Goal: Task Accomplishment & Management: Complete application form

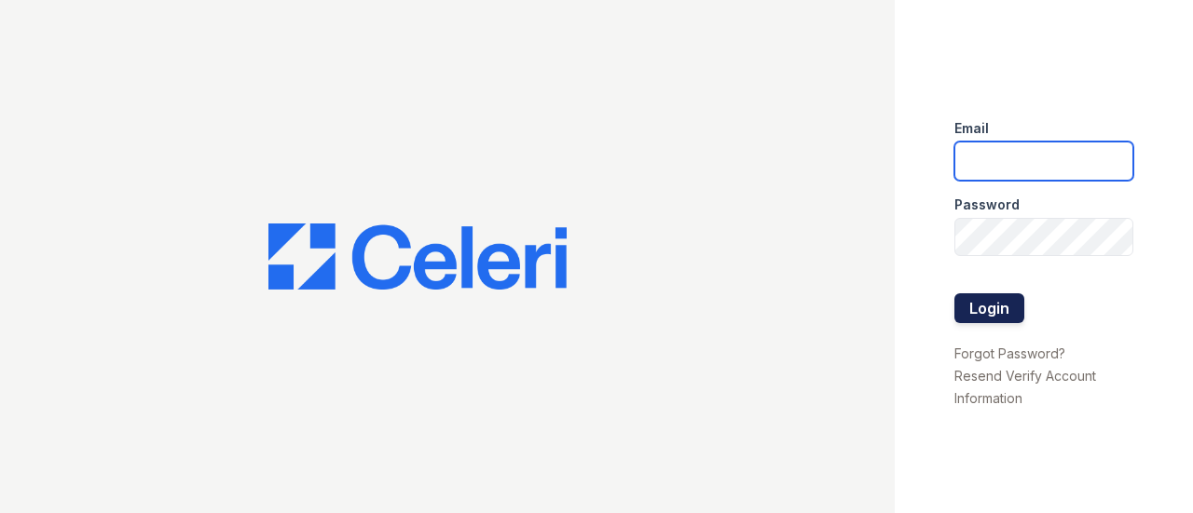
type input "[EMAIL_ADDRESS][DOMAIN_NAME]"
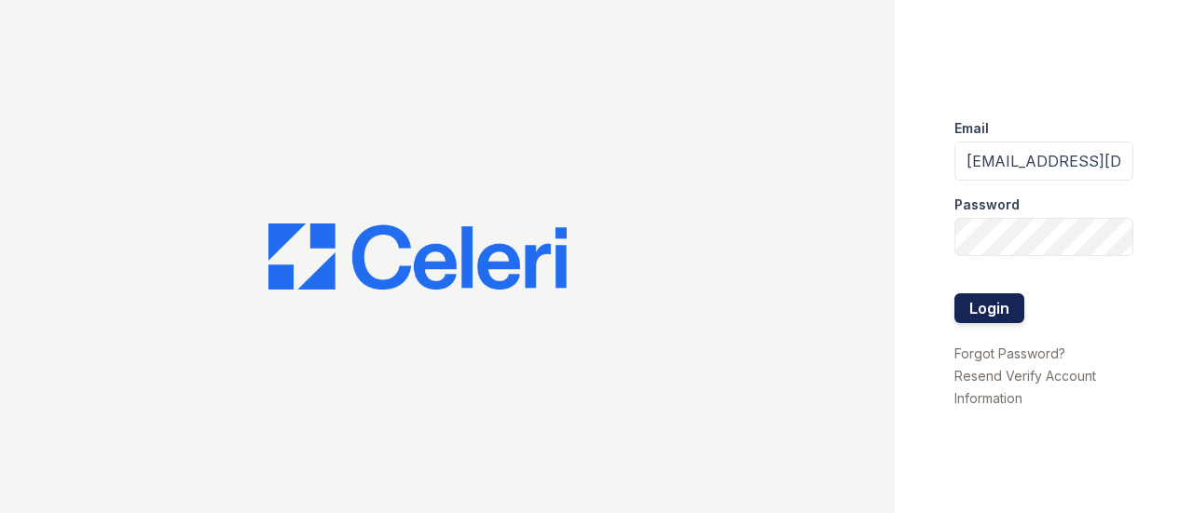
click at [986, 301] on button "Login" at bounding box center [989, 309] width 70 height 30
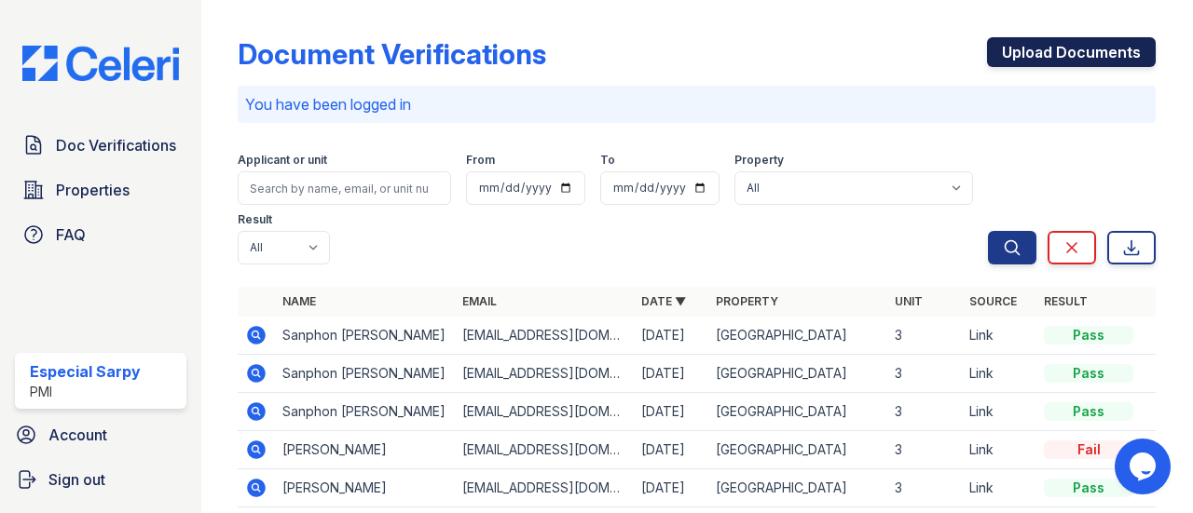
click at [1025, 42] on link "Upload Documents" at bounding box center [1071, 52] width 169 height 30
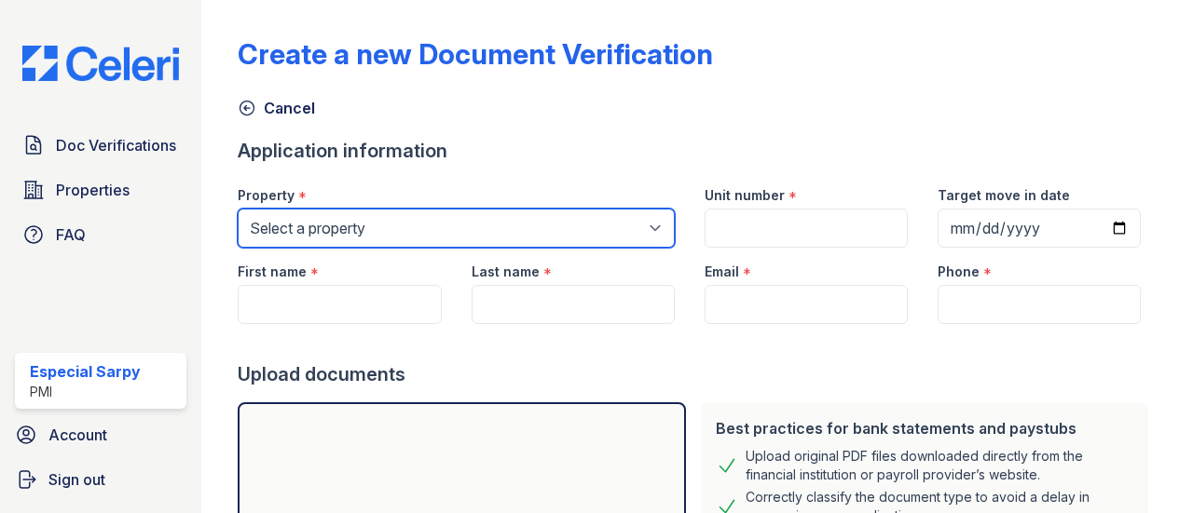
click at [319, 226] on select "Select a property Concord Plaza C Street Townhomes" at bounding box center [456, 228] width 436 height 39
select select "3122"
click at [238, 209] on select "Select a property Concord Plaza C Street Townhomes" at bounding box center [456, 228] width 436 height 39
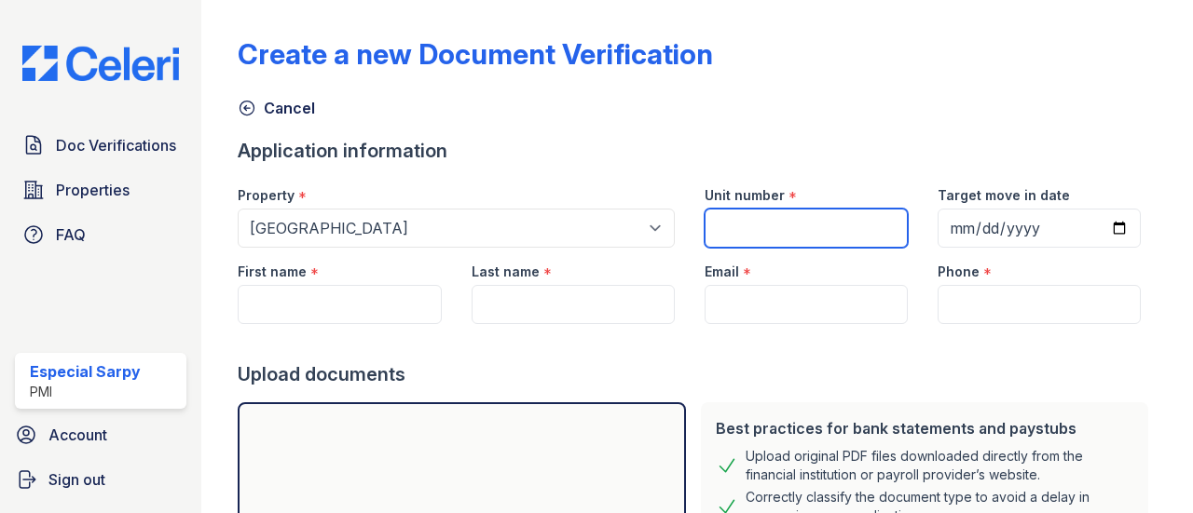
click at [790, 226] on input "Unit number" at bounding box center [805, 228] width 203 height 39
type input "40"
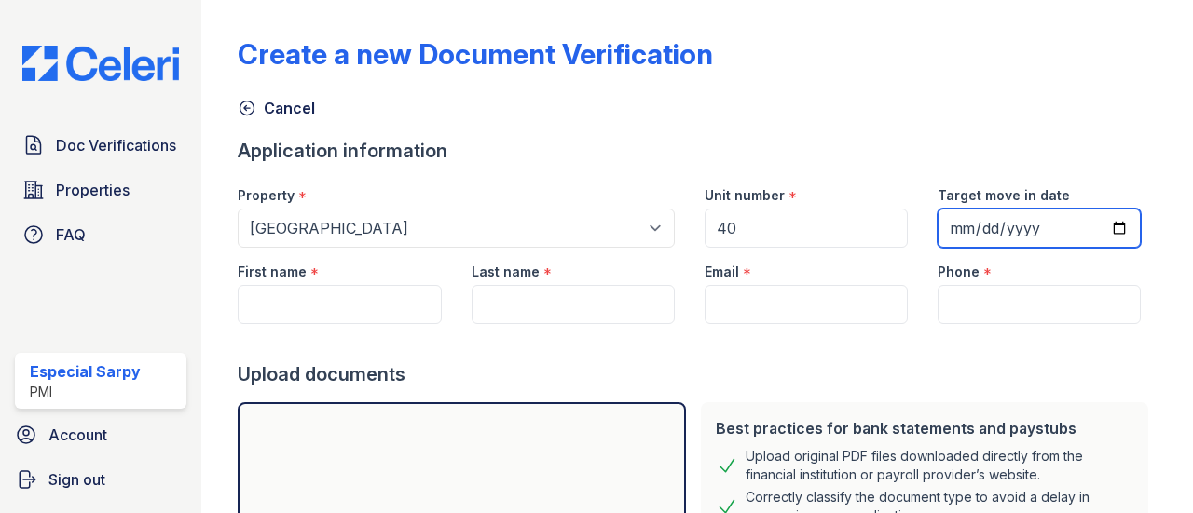
click at [1045, 213] on input "Target move in date" at bounding box center [1038, 228] width 203 height 39
click at [1101, 225] on input "Target move in date" at bounding box center [1038, 228] width 203 height 39
click at [991, 223] on input "Target move in date" at bounding box center [1038, 228] width 203 height 39
click at [945, 230] on input "Target move in date" at bounding box center [1038, 228] width 203 height 39
type input "2025-10-03"
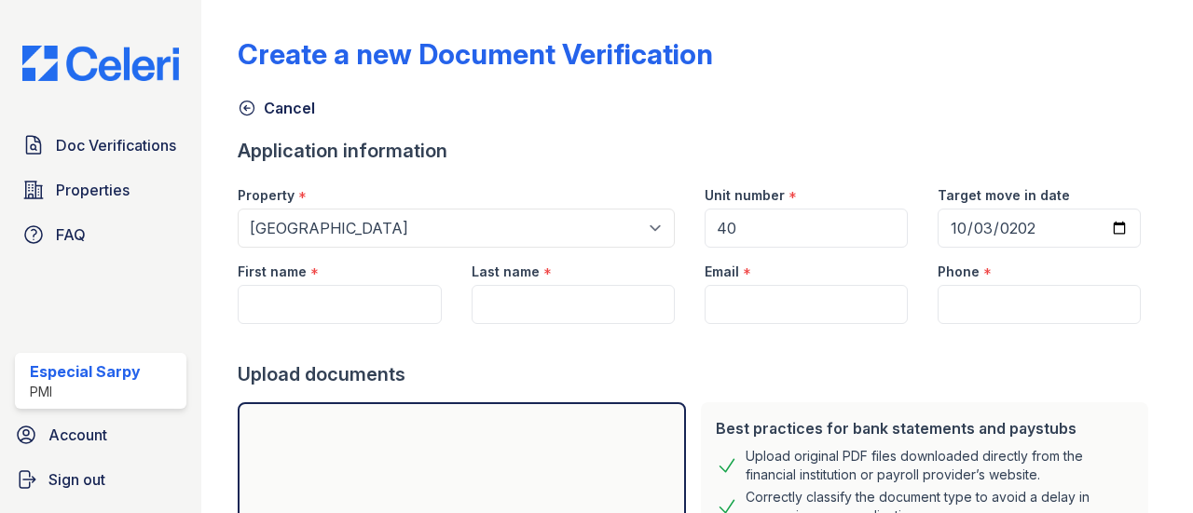
click at [857, 57] on div "Create a new Document Verification" at bounding box center [697, 61] width 918 height 48
click at [328, 301] on input "First name" at bounding box center [339, 304] width 203 height 39
paste input "Chaela L. Wally-Bowser"
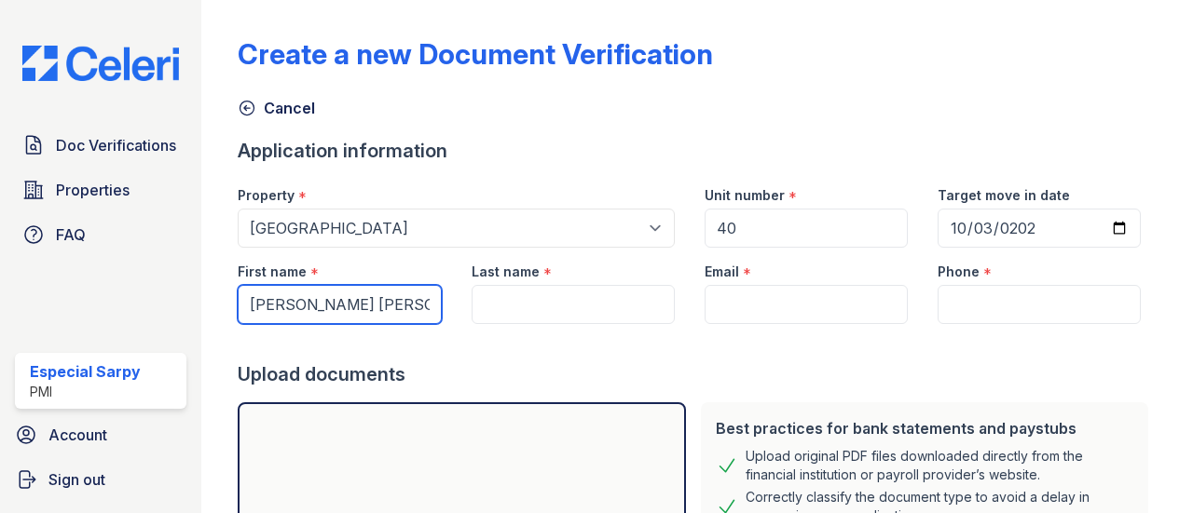
drag, startPoint x: 321, startPoint y: 305, endPoint x: 405, endPoint y: 293, distance: 84.7
click at [449, 292] on div "First name * Chaela L. Wally-Bowser" at bounding box center [339, 286] width 233 height 76
type input "Chaela L."
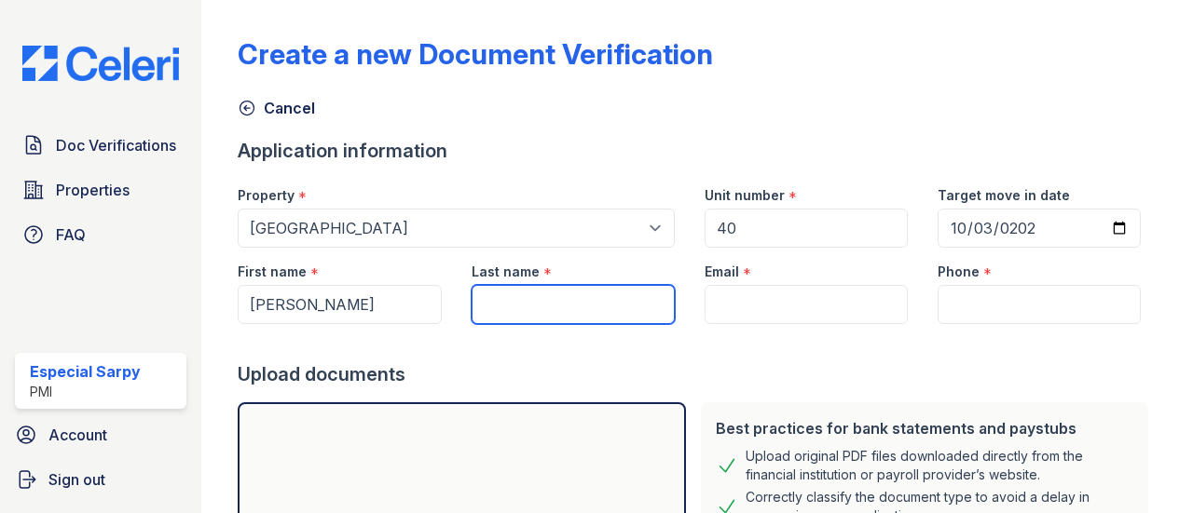
click at [491, 303] on input "Last name" at bounding box center [573, 304] width 203 height 39
paste input "Wally-Bowser"
type input "Wally-Bowser"
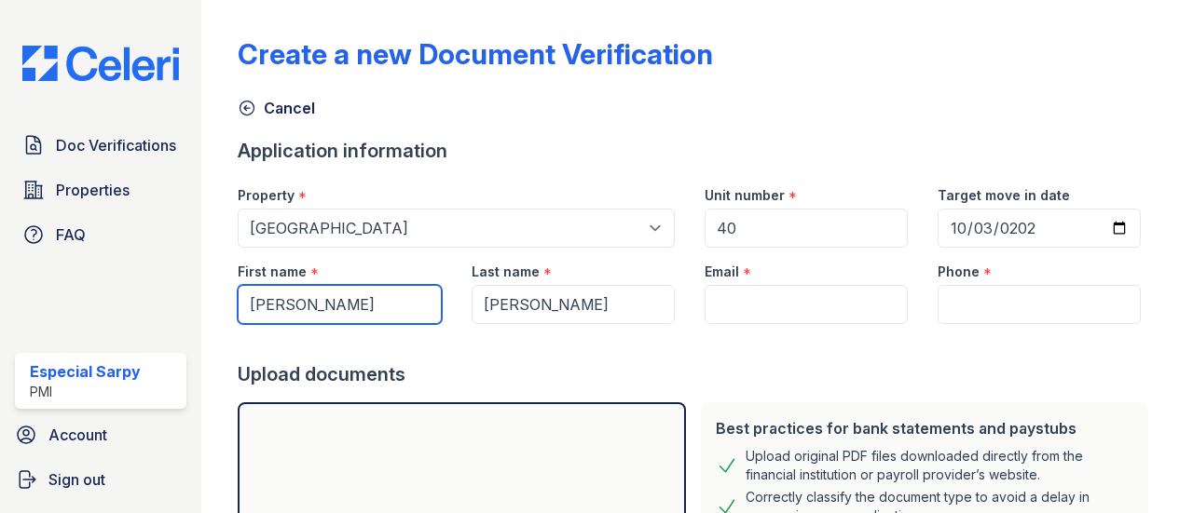
click at [338, 315] on input "Chaela L." at bounding box center [339, 304] width 203 height 39
type input "Chaela"
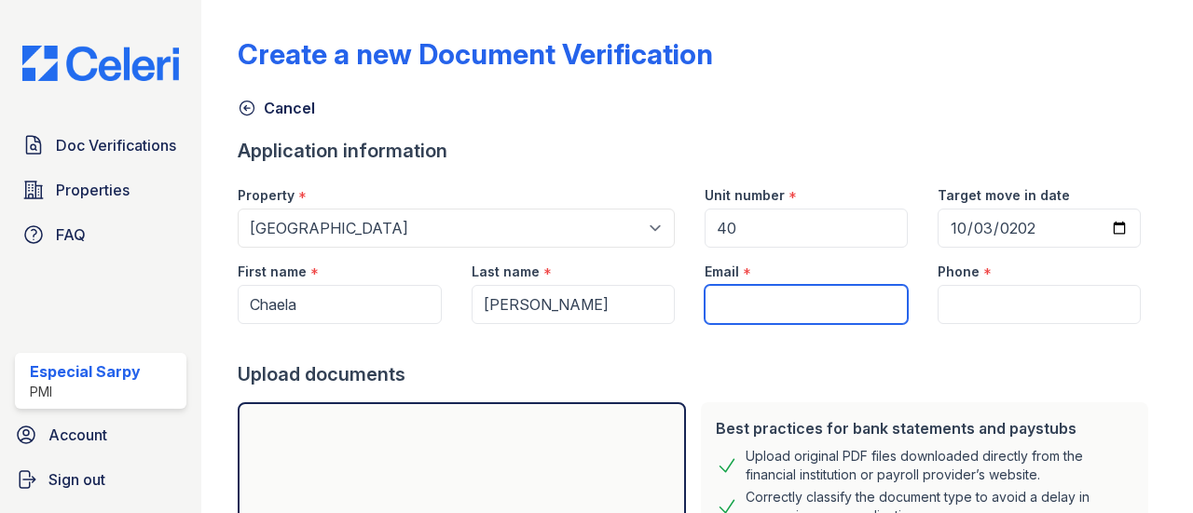
click at [755, 305] on input "Email" at bounding box center [805, 304] width 203 height 39
paste input "cwallybowser@gmail.com"
type input "cwallybowser@gmail.com"
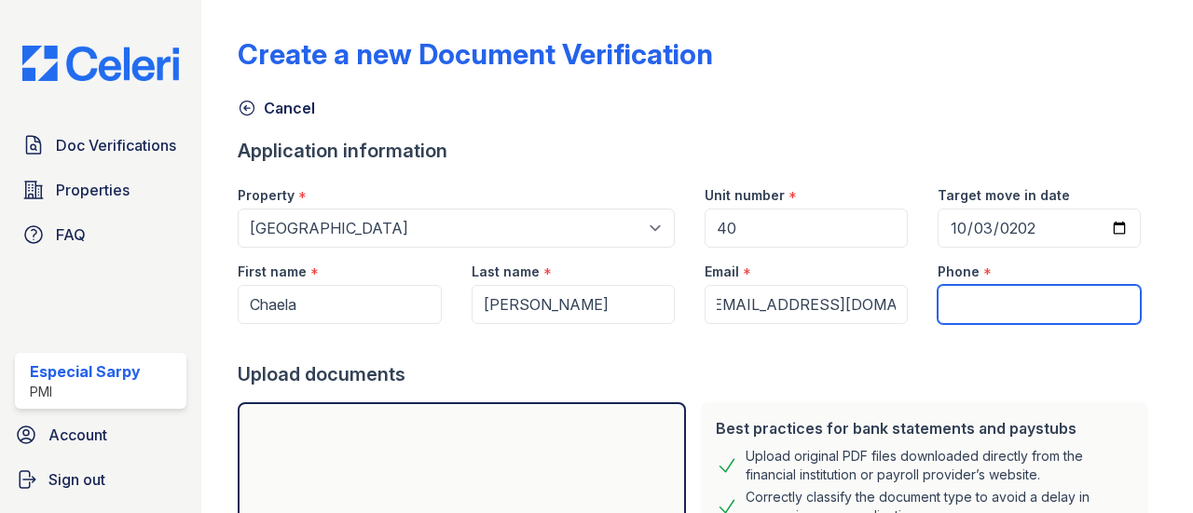
scroll to position [0, 0]
click at [969, 293] on input "Phone" at bounding box center [1038, 304] width 203 height 39
paste input "(279) 386-6725"
type input "(279) 386-6725"
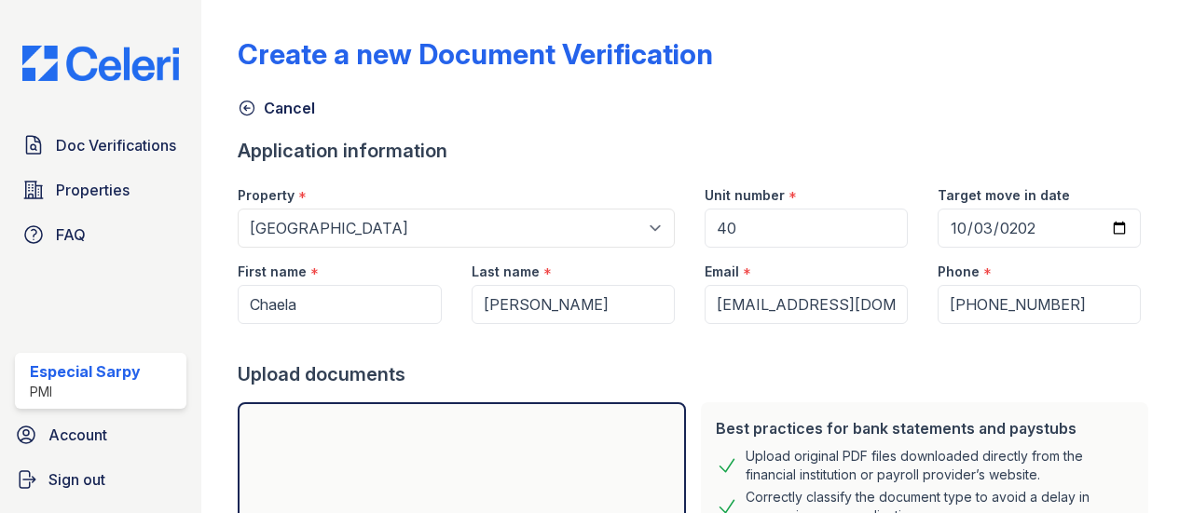
click at [788, 97] on div "Cancel" at bounding box center [697, 103] width 918 height 34
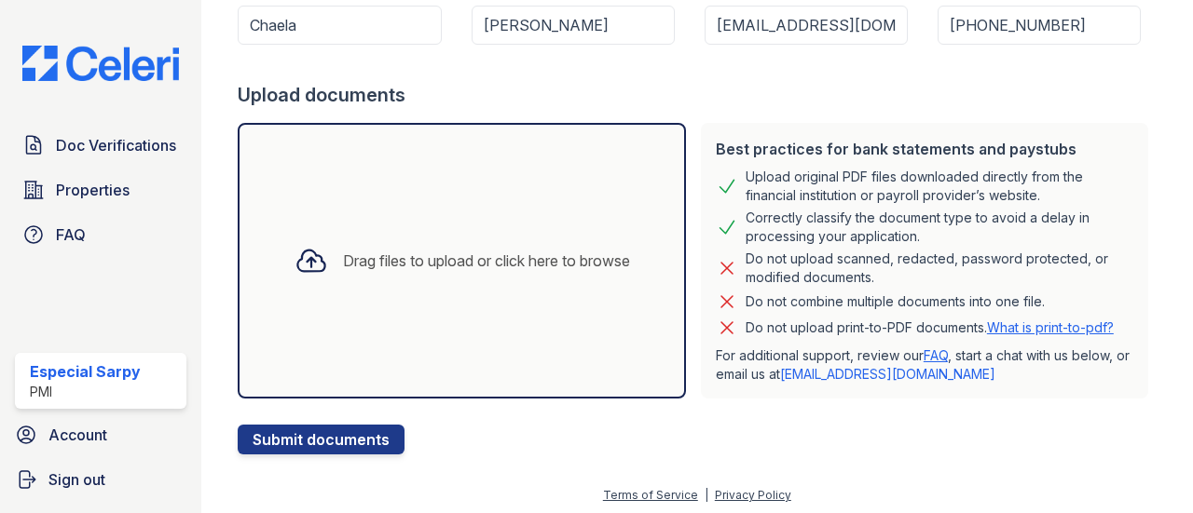
scroll to position [282, 0]
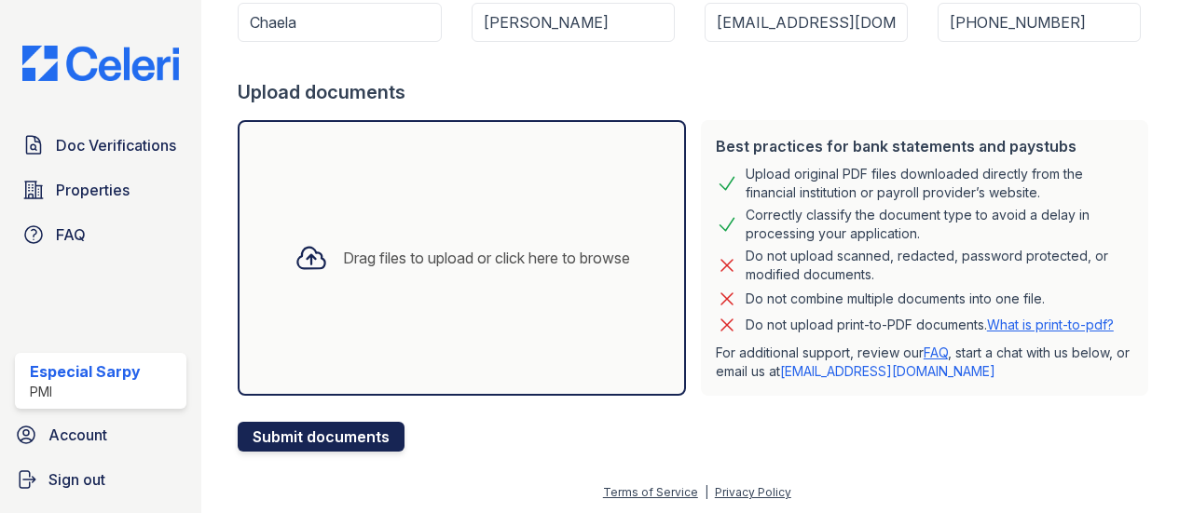
click at [348, 433] on button "Submit documents" at bounding box center [321, 437] width 167 height 30
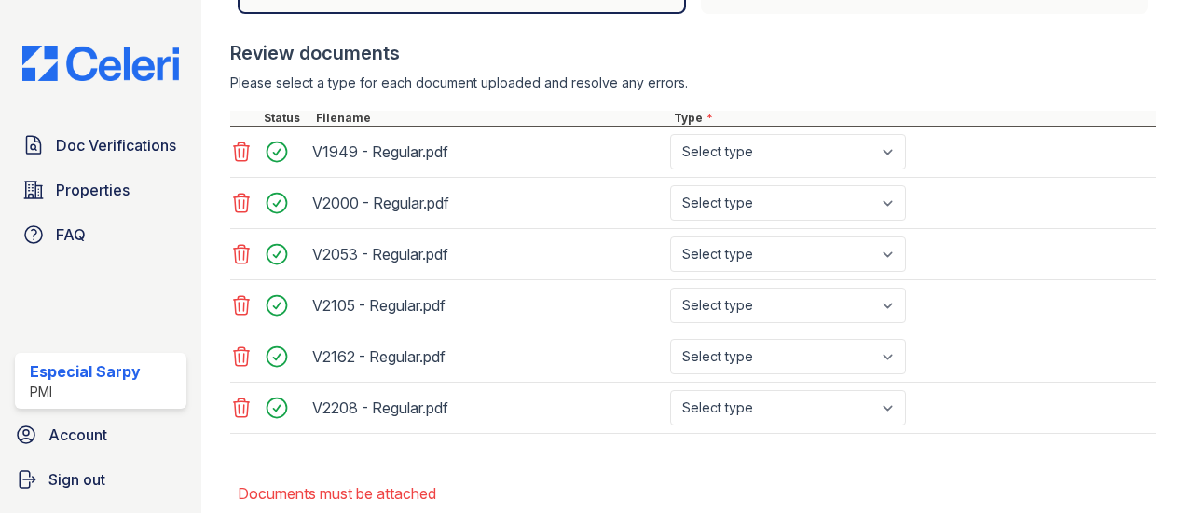
scroll to position [745, 0]
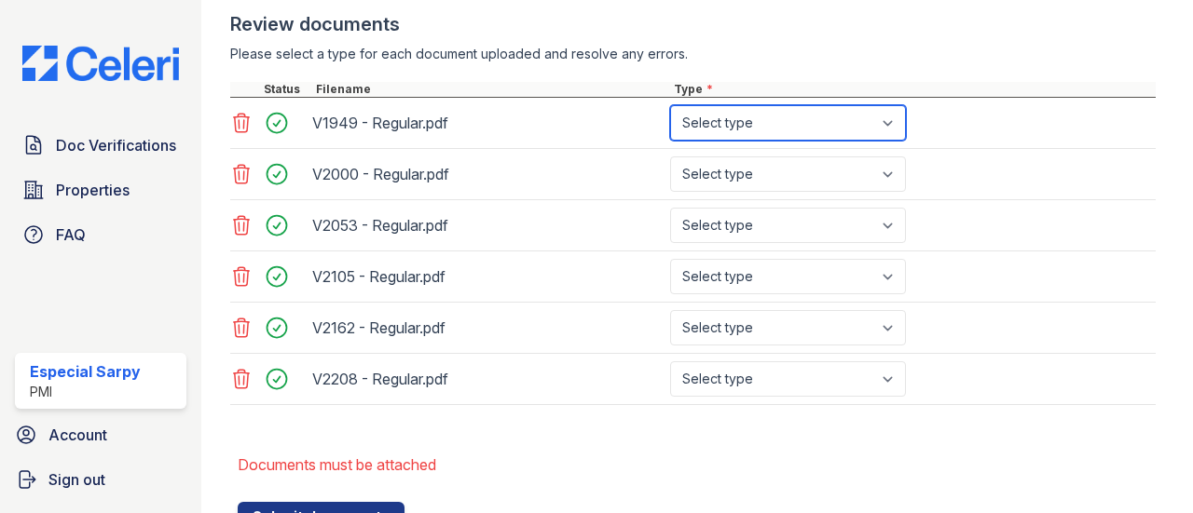
click at [880, 133] on select "Select type Paystub Bank Statement Offer Letter Tax Documents Benefit Award Let…" at bounding box center [788, 122] width 236 height 35
select select "paystub"
click at [670, 105] on select "Select type Paystub Bank Statement Offer Letter Tax Documents Benefit Award Let…" at bounding box center [788, 122] width 236 height 35
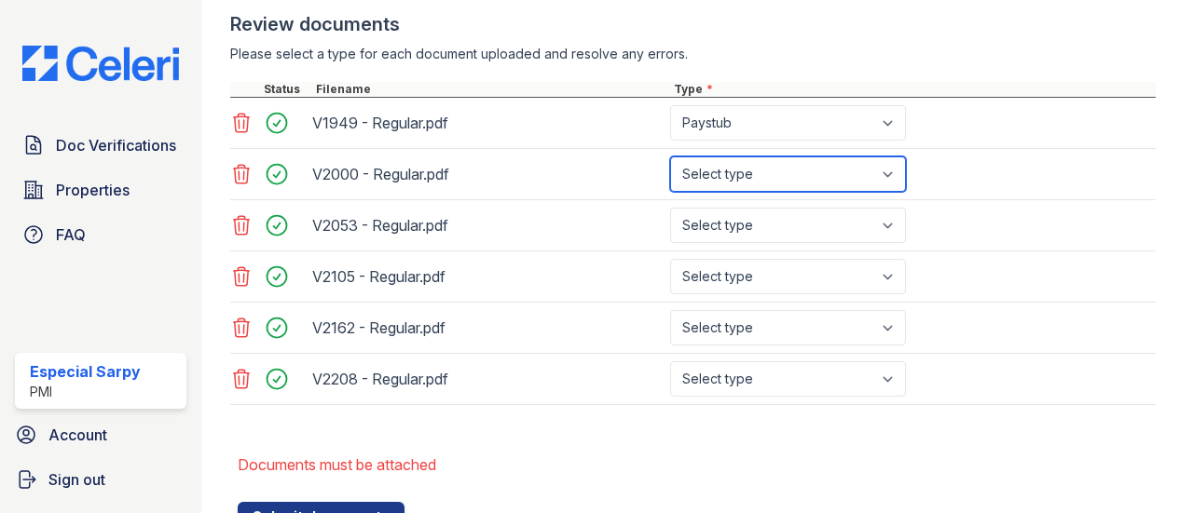
click at [833, 169] on select "Select type Paystub Bank Statement Offer Letter Tax Documents Benefit Award Let…" at bounding box center [788, 174] width 236 height 35
select select "paystub"
click at [670, 157] on select "Select type Paystub Bank Statement Offer Letter Tax Documents Benefit Award Let…" at bounding box center [788, 174] width 236 height 35
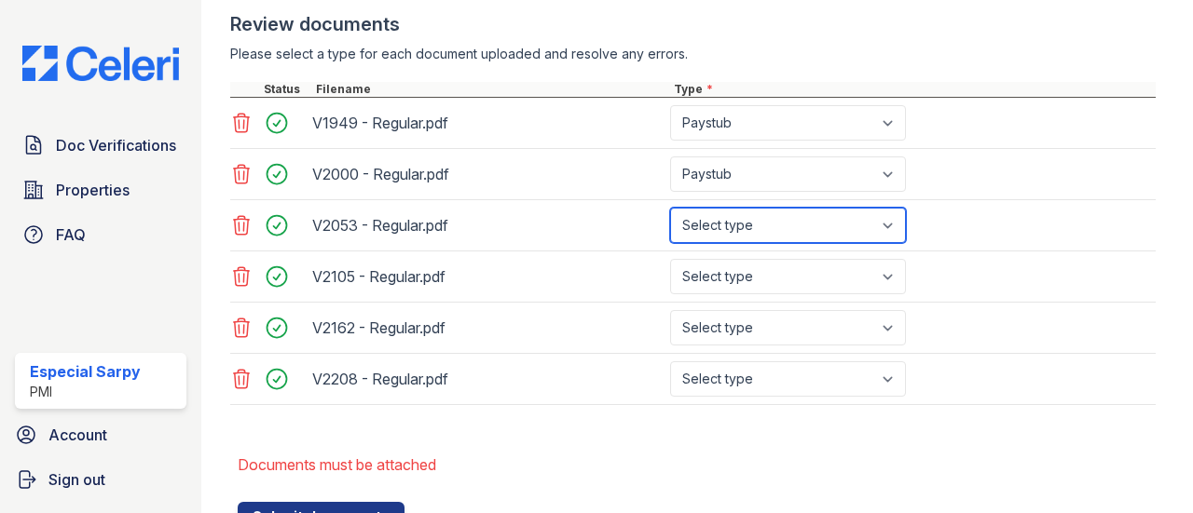
click at [822, 217] on select "Select type Paystub Bank Statement Offer Letter Tax Documents Benefit Award Let…" at bounding box center [788, 225] width 236 height 35
select select "paystub"
click at [670, 208] on select "Select type Paystub Bank Statement Offer Letter Tax Documents Benefit Award Let…" at bounding box center [788, 225] width 236 height 35
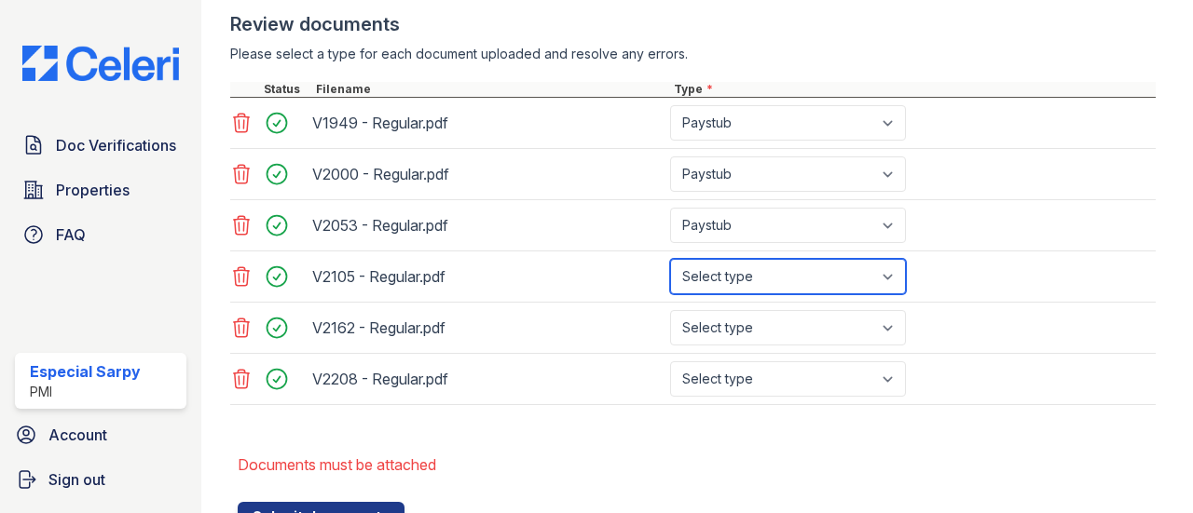
click at [796, 269] on select "Select type Paystub Bank Statement Offer Letter Tax Documents Benefit Award Let…" at bounding box center [788, 276] width 236 height 35
select select "paystub"
click at [670, 259] on select "Select type Paystub Bank Statement Offer Letter Tax Documents Benefit Award Let…" at bounding box center [788, 276] width 236 height 35
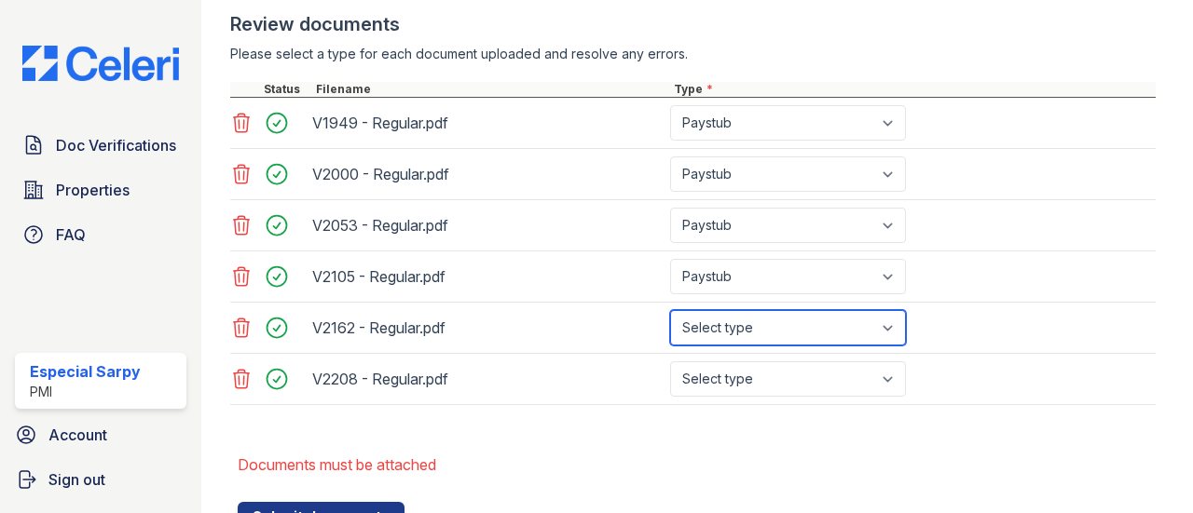
click at [781, 326] on select "Select type Paystub Bank Statement Offer Letter Tax Documents Benefit Award Let…" at bounding box center [788, 327] width 236 height 35
select select "paystub"
click at [670, 310] on select "Select type Paystub Bank Statement Offer Letter Tax Documents Benefit Award Let…" at bounding box center [788, 327] width 236 height 35
click at [757, 355] on div "V2208 - Regular.pdf Select type Paystub Bank Statement Offer Letter Tax Documen…" at bounding box center [692, 379] width 925 height 51
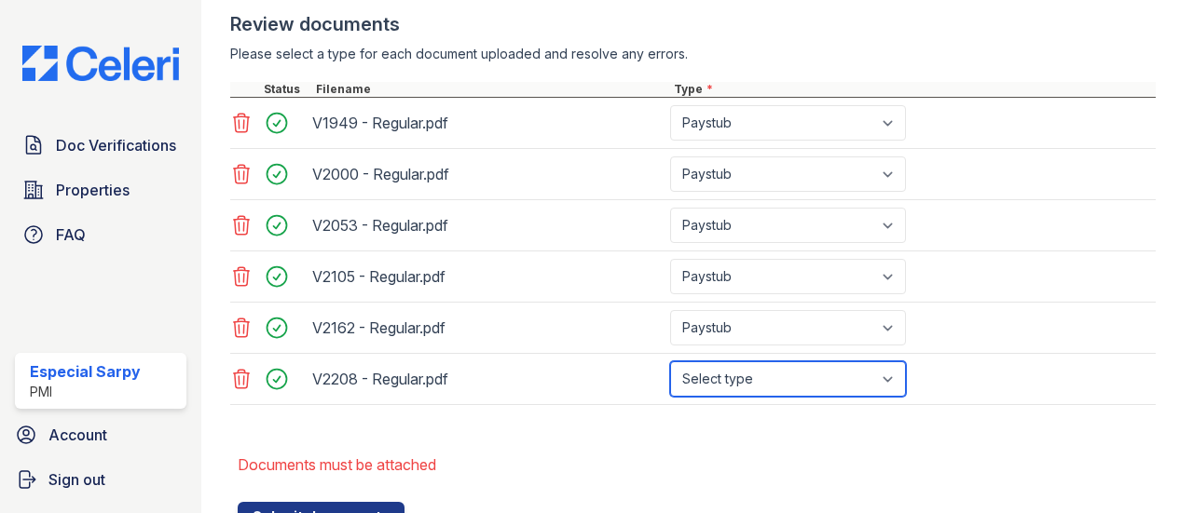
click at [756, 365] on select "Select type Paystub Bank Statement Offer Letter Tax Documents Benefit Award Let…" at bounding box center [788, 379] width 236 height 35
select select "paystub"
click at [670, 362] on select "Select type Paystub Bank Statement Offer Letter Tax Documents Benefit Award Let…" at bounding box center [788, 379] width 236 height 35
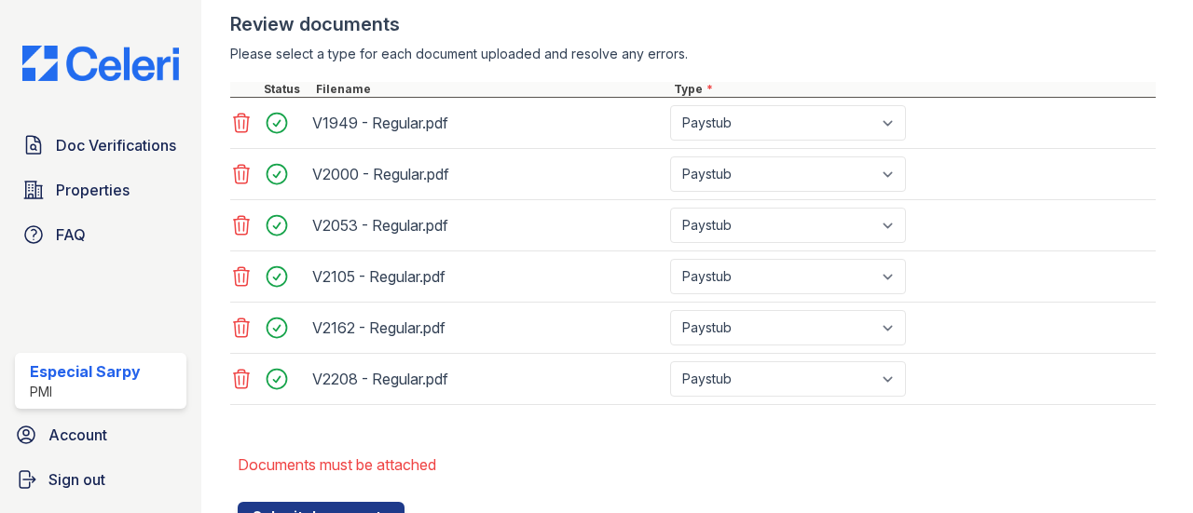
click at [734, 446] on li "Documents must be attached" at bounding box center [697, 464] width 918 height 37
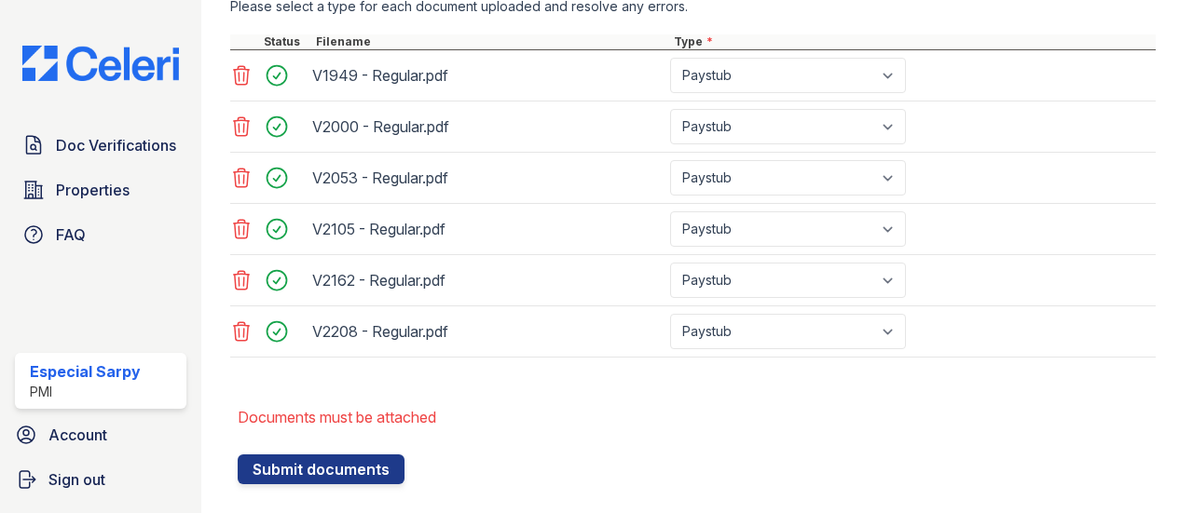
scroll to position [820, 0]
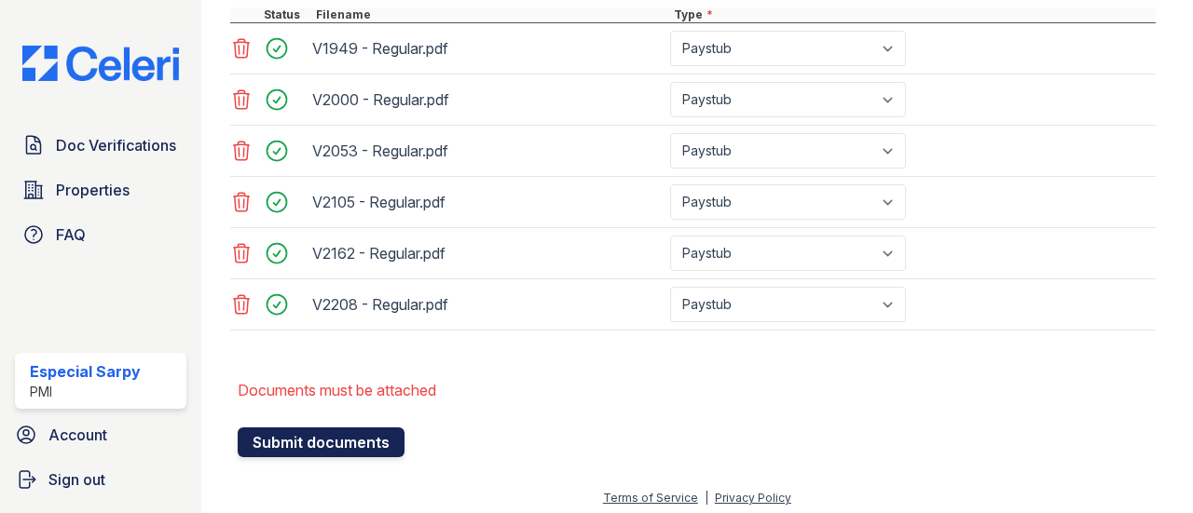
click at [273, 428] on button "Submit documents" at bounding box center [321, 443] width 167 height 30
